Goal: Information Seeking & Learning: Check status

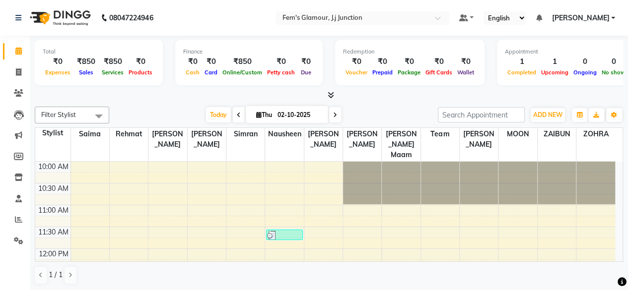
scroll to position [44, 0]
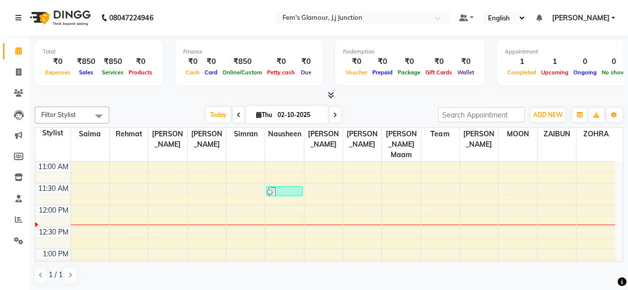
drag, startPoint x: 420, startPoint y: 101, endPoint x: 356, endPoint y: 78, distance: 68.1
click at [420, 101] on div "Total ₹0 Expenses ₹850 Sales ₹850 Services ₹0 Products Finance ₹0 Cash ₹0 Card …" at bounding box center [329, 164] width 598 height 256
click at [19, 95] on icon at bounding box center [18, 92] width 9 height 7
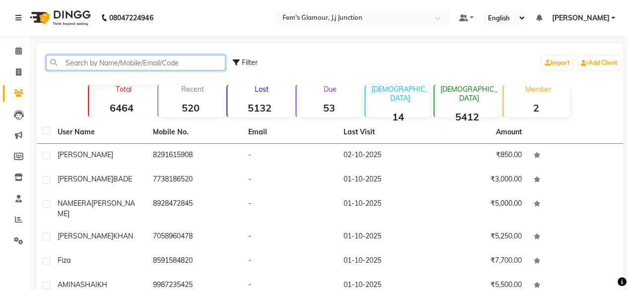
click at [96, 59] on input "text" at bounding box center [135, 62] width 179 height 15
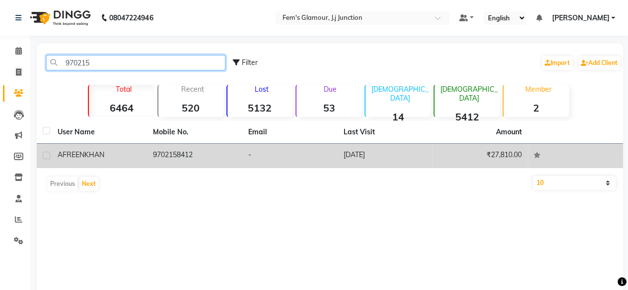
type input "970215"
click at [210, 156] on td "9702158412" at bounding box center [194, 156] width 95 height 24
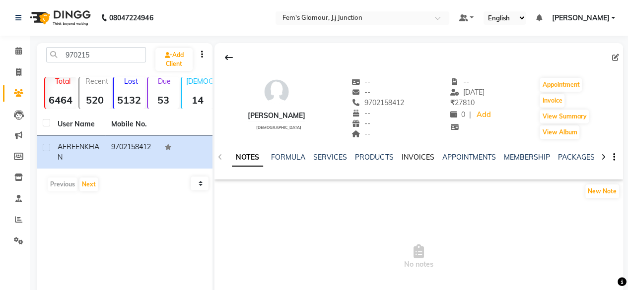
click at [416, 160] on div "NOTES FORMULA SERVICES PRODUCTS INVOICES APPOINTMENTS MEMBERSHIP PACKAGES VOUCH…" at bounding box center [407, 161] width 350 height 18
click at [416, 160] on link "INVOICES" at bounding box center [417, 157] width 33 height 9
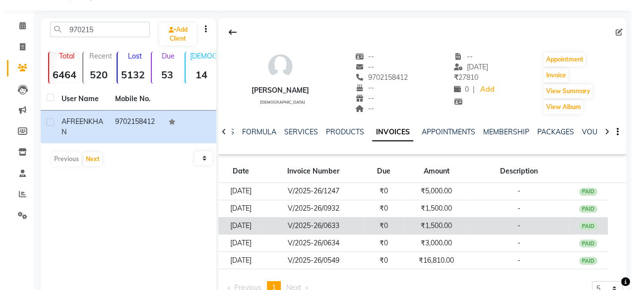
scroll to position [26, 0]
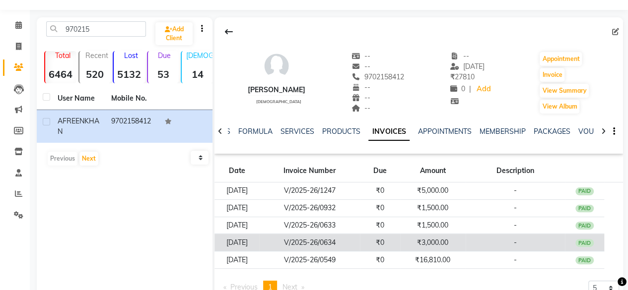
click at [462, 246] on td "₹3,000.00" at bounding box center [433, 242] width 66 height 17
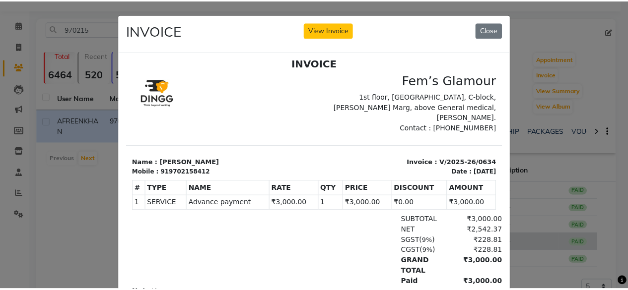
scroll to position [8, 0]
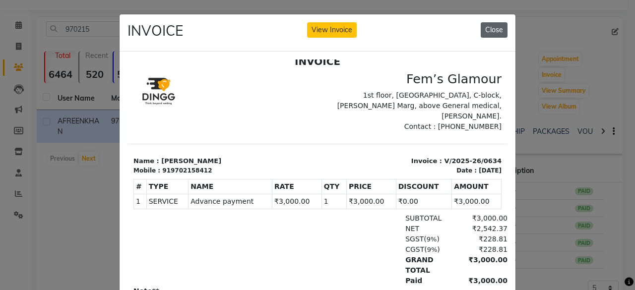
click at [493, 28] on button "Close" at bounding box center [494, 29] width 27 height 15
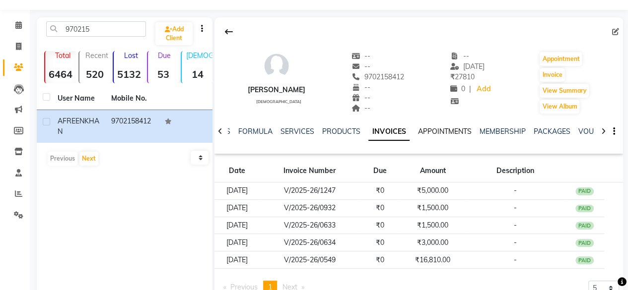
click at [459, 133] on link "APPOINTMENTS" at bounding box center [444, 131] width 54 height 9
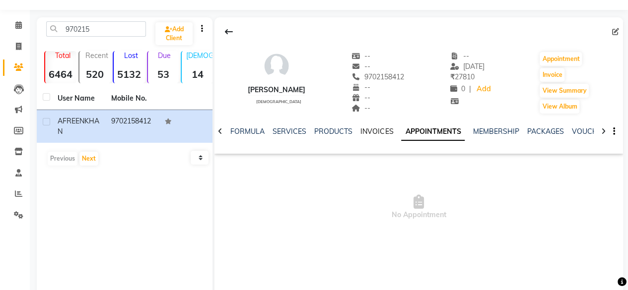
click at [362, 133] on link "INVOICES" at bounding box center [376, 131] width 33 height 9
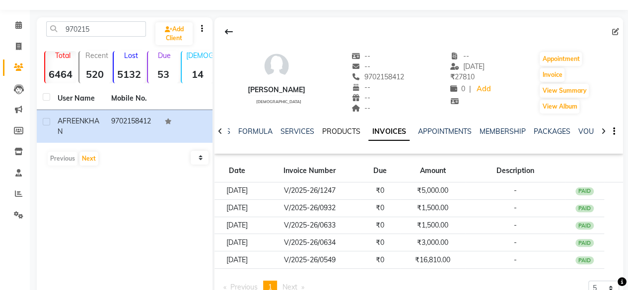
click at [332, 133] on link "PRODUCTS" at bounding box center [341, 131] width 38 height 9
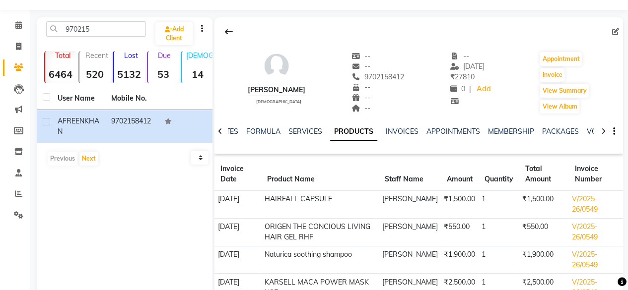
click at [321, 133] on ul "NOTES FORMULA SERVICES PRODUCTS INVOICES APPOINTMENTS MEMBERSHIP PACKAGES VOUCH…" at bounding box center [531, 132] width 630 height 10
click at [271, 130] on link "FORMULA" at bounding box center [263, 131] width 34 height 9
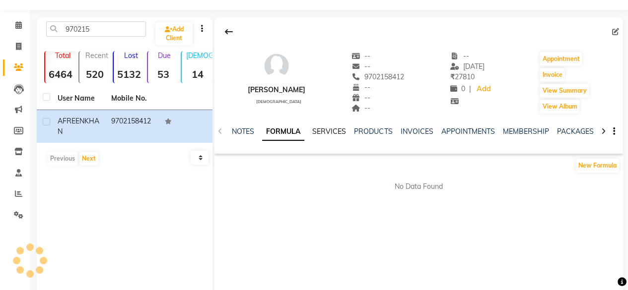
click at [323, 132] on link "SERVICES" at bounding box center [329, 131] width 34 height 9
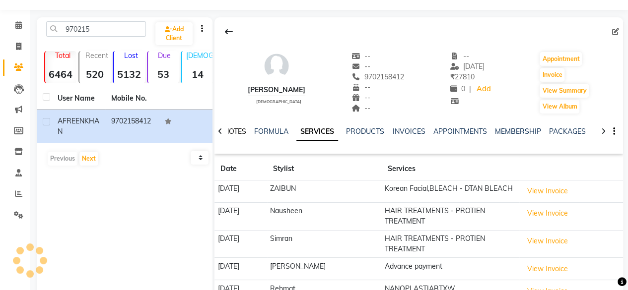
click at [232, 131] on link "NOTES" at bounding box center [235, 131] width 22 height 9
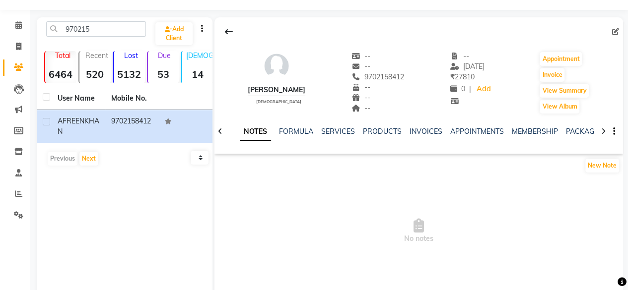
click at [262, 130] on link "NOTES" at bounding box center [255, 132] width 31 height 18
click at [534, 131] on link "CARDS" at bounding box center [542, 131] width 24 height 9
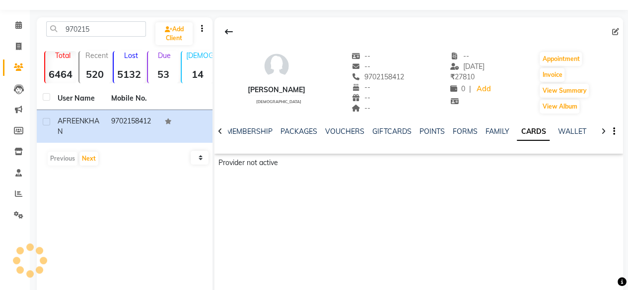
scroll to position [0, 163]
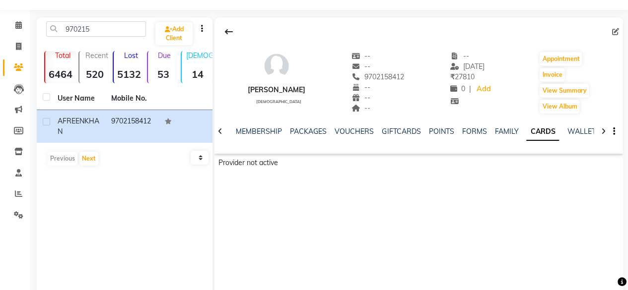
click at [613, 131] on icon "button" at bounding box center [614, 131] width 2 height 0
click at [518, 156] on div "AFREEN KHAN female -- -- 9702158412 -- -- -- -- 10-07-2025 ₹ 27810 0 | Add Appo…" at bounding box center [418, 98] width 408 height 163
click at [572, 133] on link "WALLET" at bounding box center [581, 131] width 28 height 9
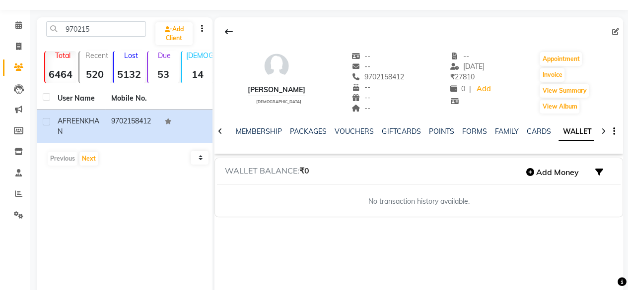
scroll to position [0, 155]
click at [307, 131] on link "PACKAGES" at bounding box center [308, 131] width 37 height 9
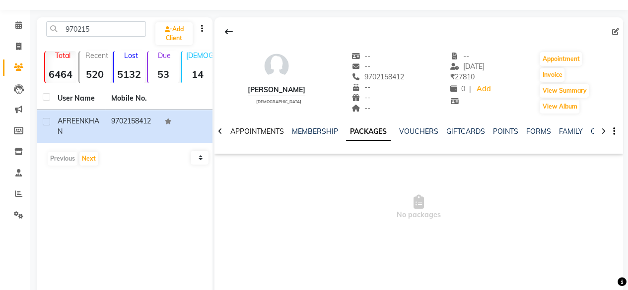
click at [263, 131] on link "APPOINTMENTS" at bounding box center [257, 131] width 54 height 9
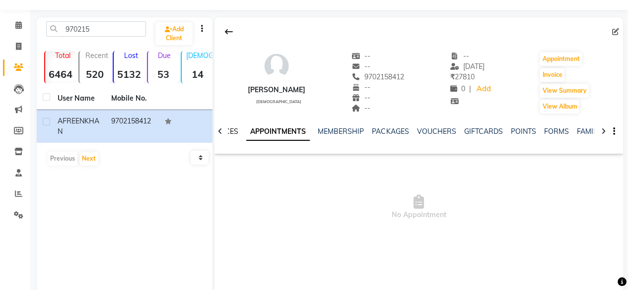
click at [228, 131] on link "INVOICES" at bounding box center [221, 131] width 33 height 9
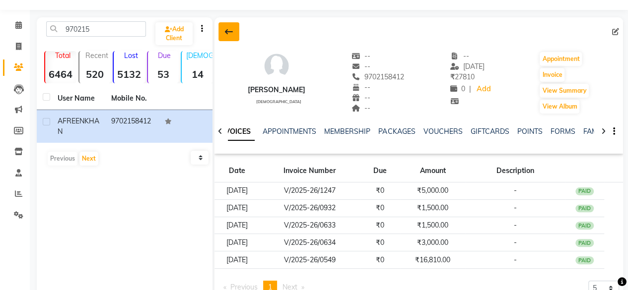
click at [225, 31] on icon at bounding box center [229, 32] width 8 height 8
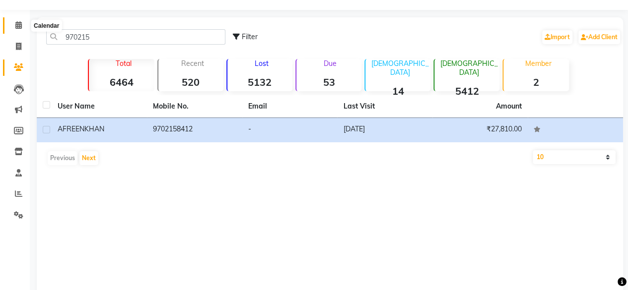
click at [21, 28] on icon at bounding box center [18, 24] width 6 height 7
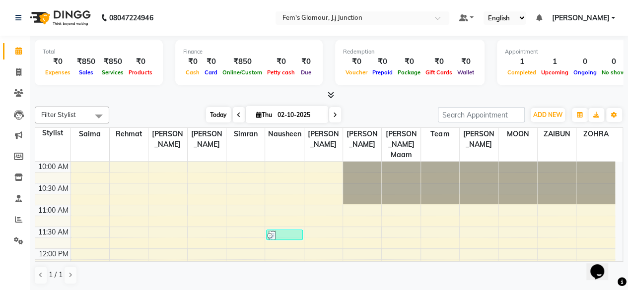
click at [209, 108] on span "Today" at bounding box center [218, 114] width 25 height 15
